Goal: Find specific page/section: Find specific page/section

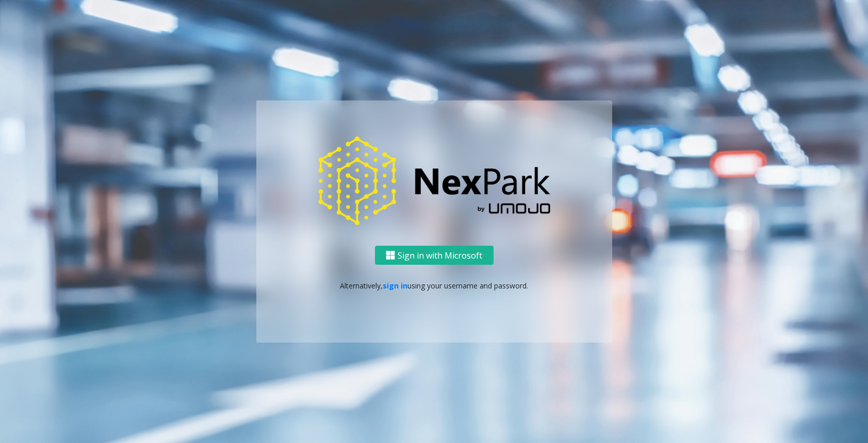
click at [400, 291] on p "Alternatively, sign in using your username and password." at bounding box center [433, 285] width 335 height 11
click at [398, 285] on link "sign in" at bounding box center [394, 286] width 25 height 10
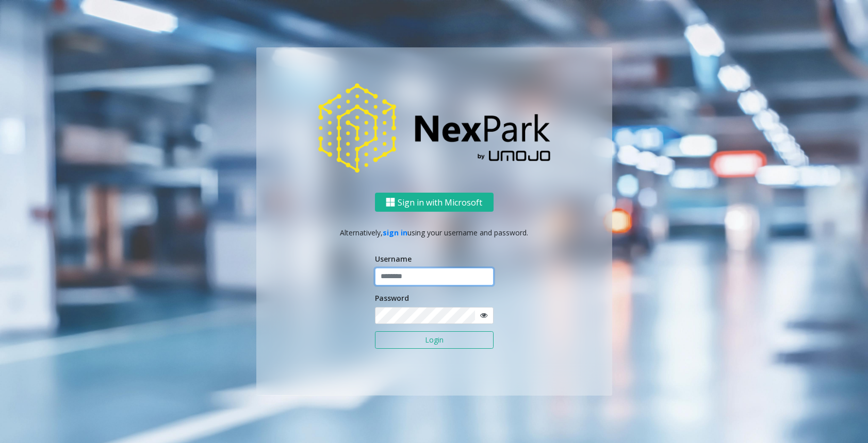
click at [409, 270] on input "text" at bounding box center [434, 277] width 119 height 18
type input "******"
click at [375, 331] on button "Login" at bounding box center [434, 340] width 119 height 18
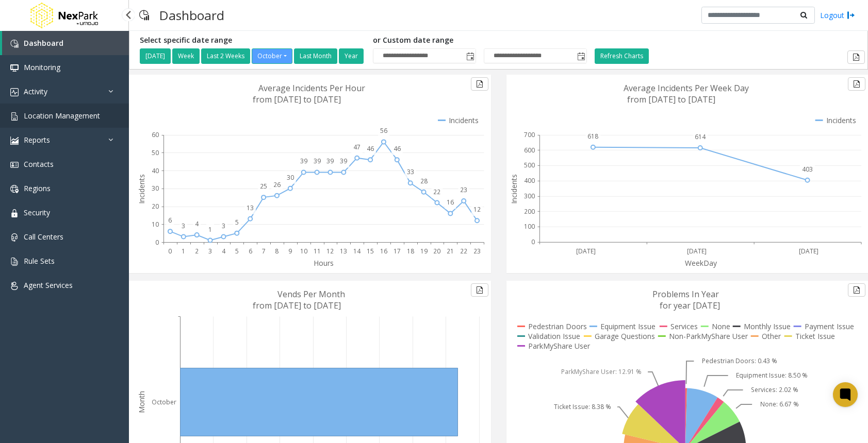
click at [61, 120] on span "Location Management" at bounding box center [62, 116] width 76 height 10
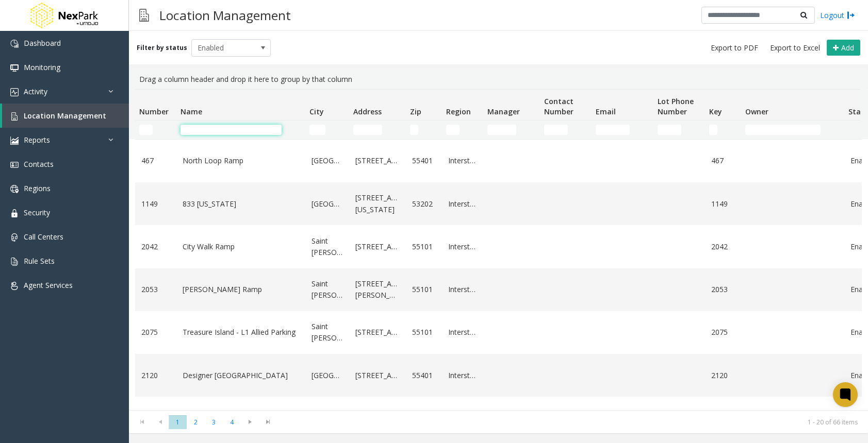
click at [231, 131] on input "Name Filter" at bounding box center [230, 130] width 101 height 10
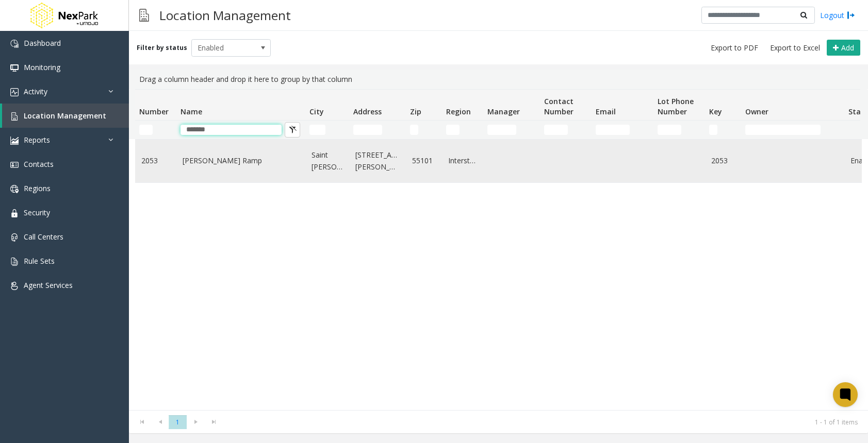
type input "*******"
click at [193, 165] on link "Jackson Ramp" at bounding box center [240, 160] width 116 height 11
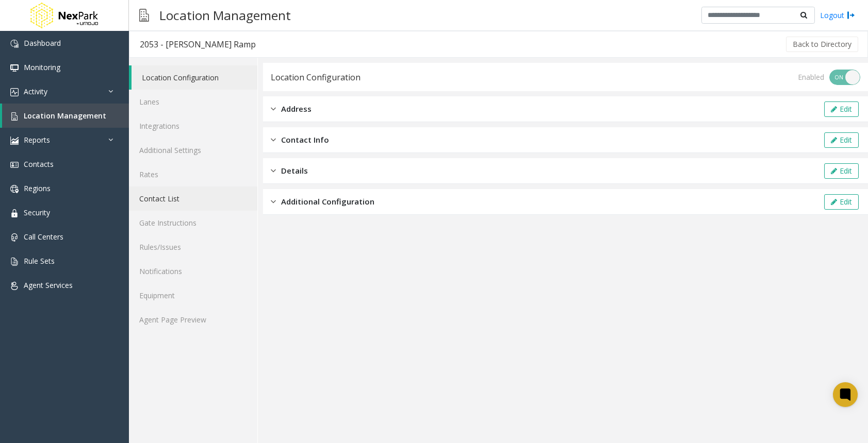
click at [158, 200] on link "Contact List" at bounding box center [193, 199] width 128 height 24
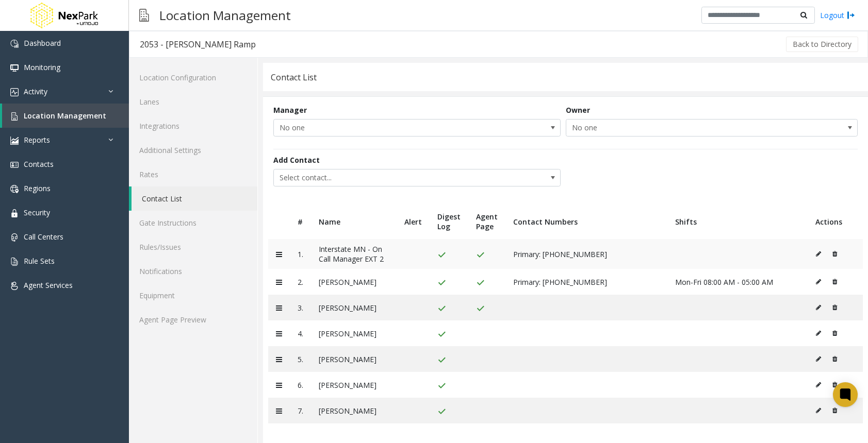
scroll to position [1, 0]
click at [177, 319] on link "Agent Page Preview" at bounding box center [193, 319] width 128 height 24
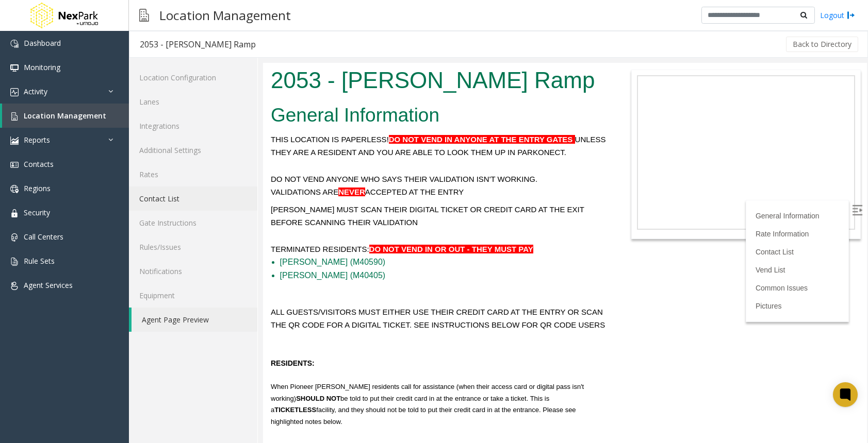
click at [208, 192] on link "Contact List" at bounding box center [193, 199] width 128 height 24
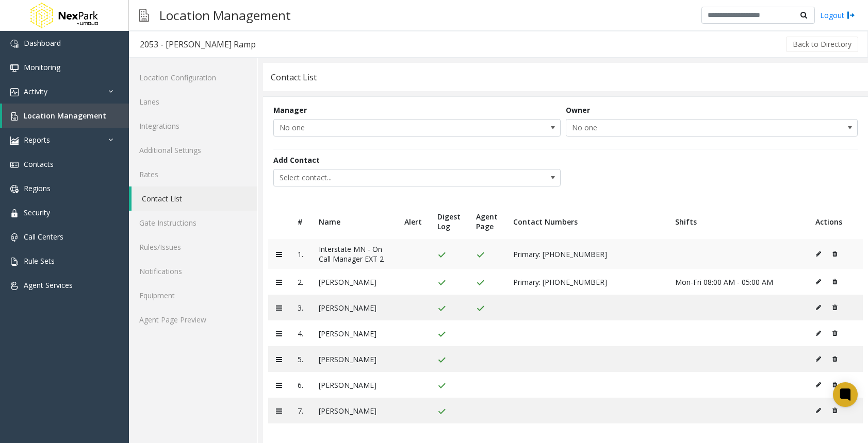
scroll to position [1, 0]
